Goal: Information Seeking & Learning: Learn about a topic

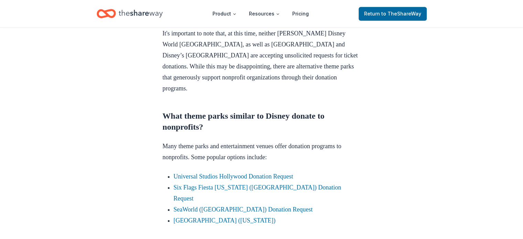
scroll to position [378, 0]
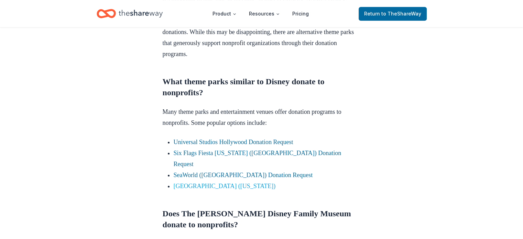
click at [234, 183] on link "[GEOGRAPHIC_DATA] ([US_STATE])" at bounding box center [225, 186] width 102 height 7
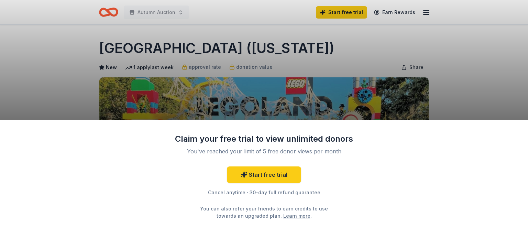
click at [461, 99] on div "Claim your free trial to view unlimited donors You've reached your limit of 5 f…" at bounding box center [264, 119] width 528 height 239
click at [361, 66] on div "Claim your free trial to view unlimited donors You've reached your limit of 5 f…" at bounding box center [264, 119] width 528 height 239
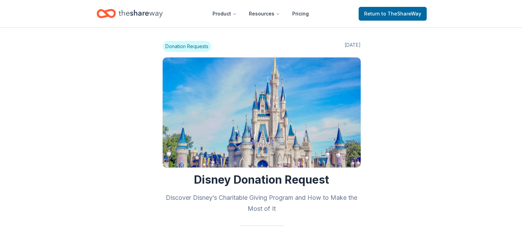
scroll to position [376, 0]
